Goal: Information Seeking & Learning: Learn about a topic

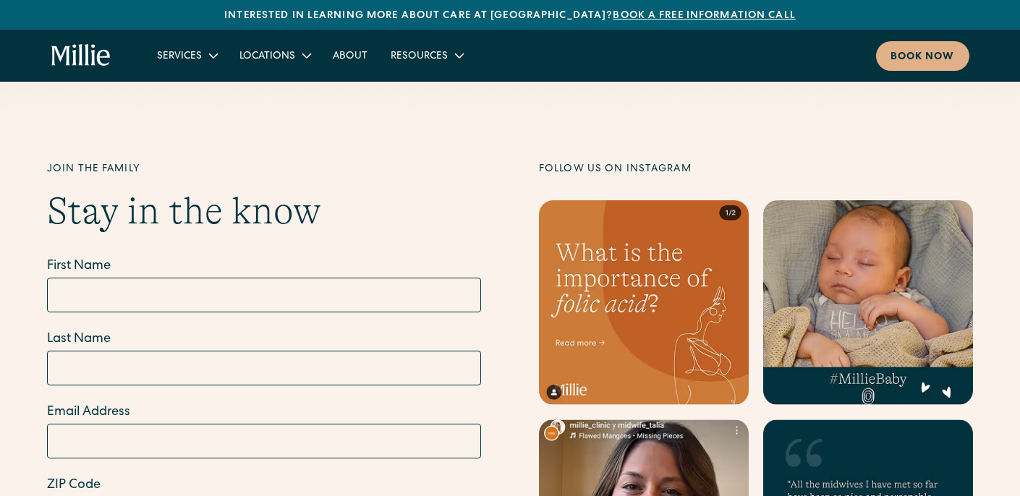
scroll to position [5408, 0]
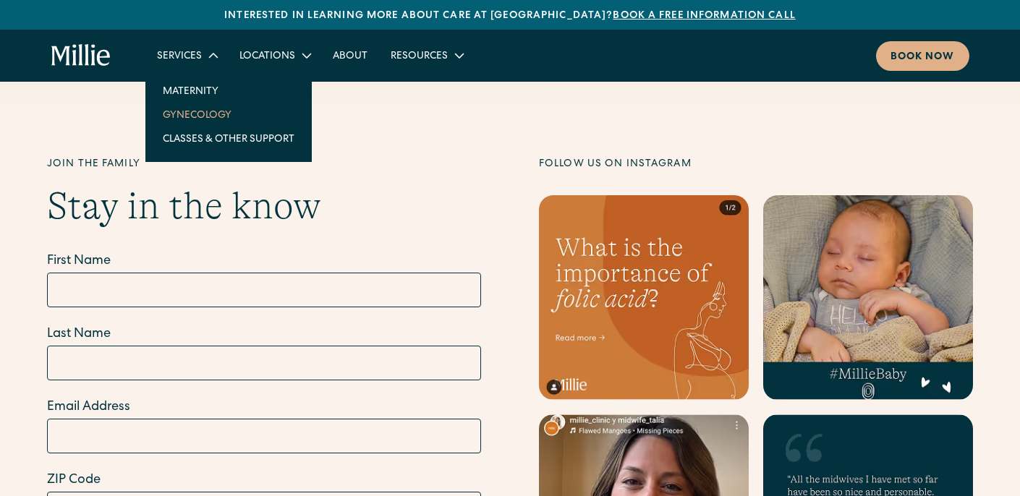
click at [201, 114] on link "Gynecology" at bounding box center [228, 115] width 155 height 24
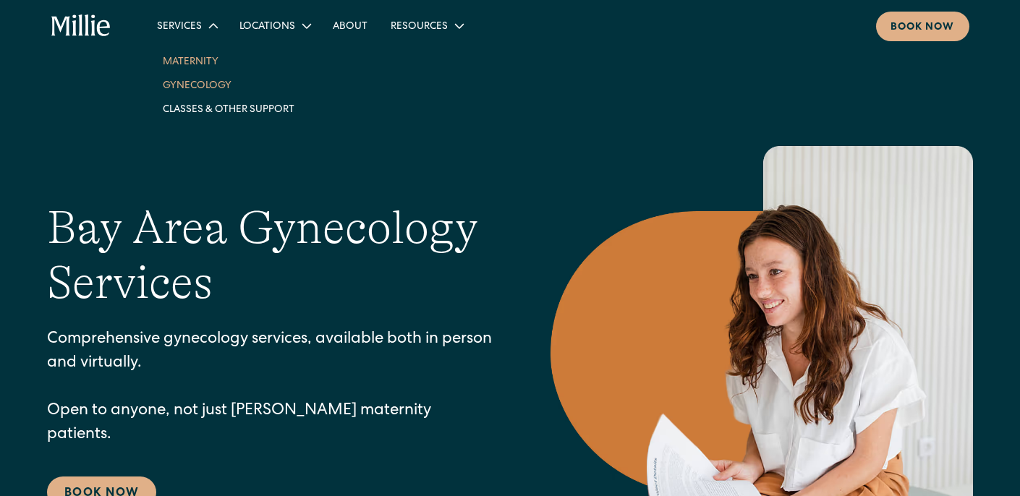
click at [203, 63] on link "Maternity" at bounding box center [228, 61] width 155 height 24
